Goal: Task Accomplishment & Management: Manage account settings

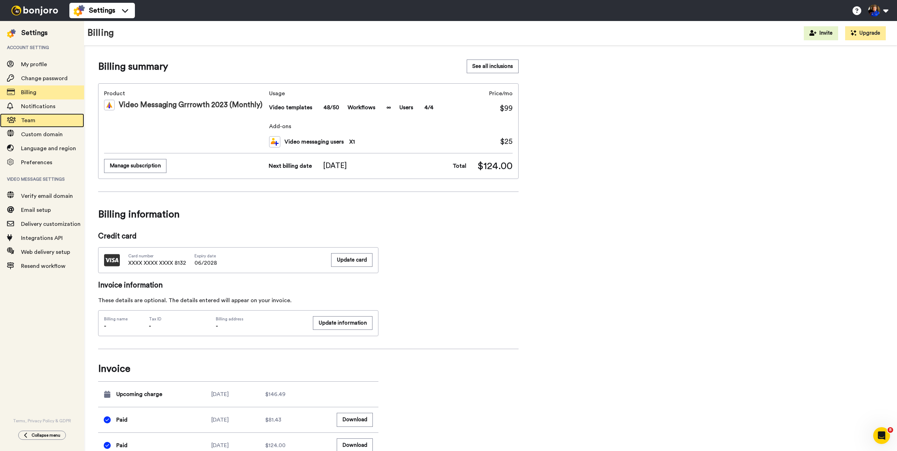
click at [47, 123] on span "Team" at bounding box center [52, 120] width 63 height 8
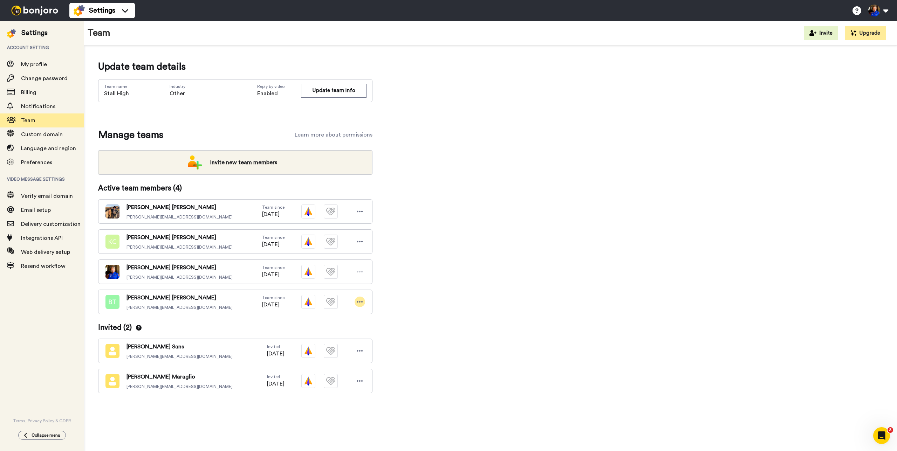
click at [363, 305] on div at bounding box center [360, 302] width 11 height 11
click at [327, 315] on li "Edit user" at bounding box center [329, 314] width 71 height 11
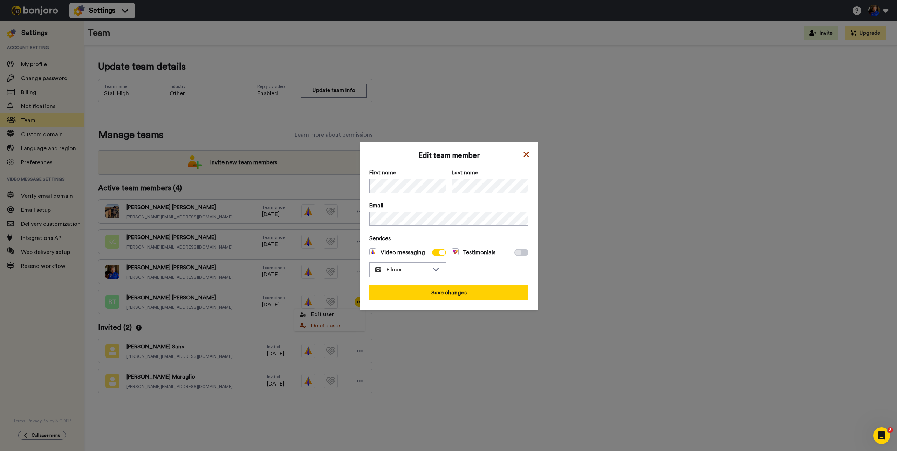
click at [523, 154] on icon at bounding box center [526, 154] width 7 height 8
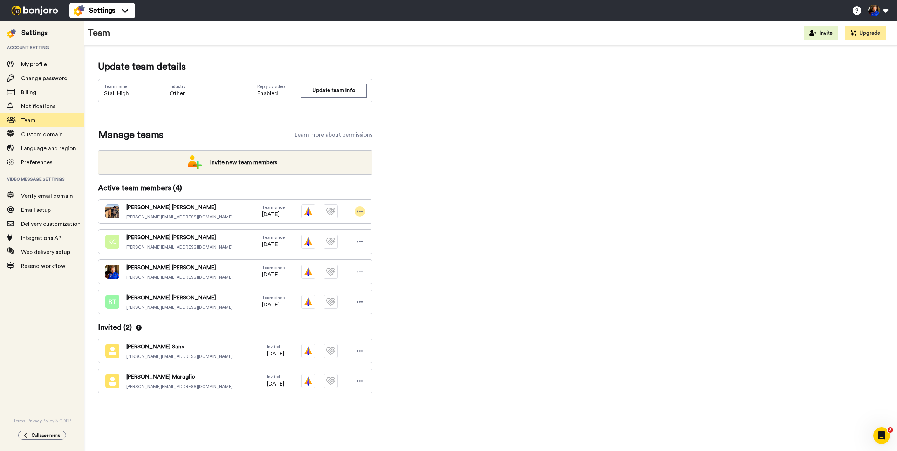
click at [359, 210] on icon at bounding box center [360, 211] width 6 height 7
click at [514, 231] on div "Update team details Team name Stall High Industry Other Reply by video Enabled …" at bounding box center [490, 238] width 785 height 356
click at [360, 242] on icon at bounding box center [360, 241] width 6 height 1
click at [545, 244] on div "Update team details Team name Stall High Industry Other Reply by video Enabled …" at bounding box center [490, 238] width 785 height 356
